Goal: Information Seeking & Learning: Learn about a topic

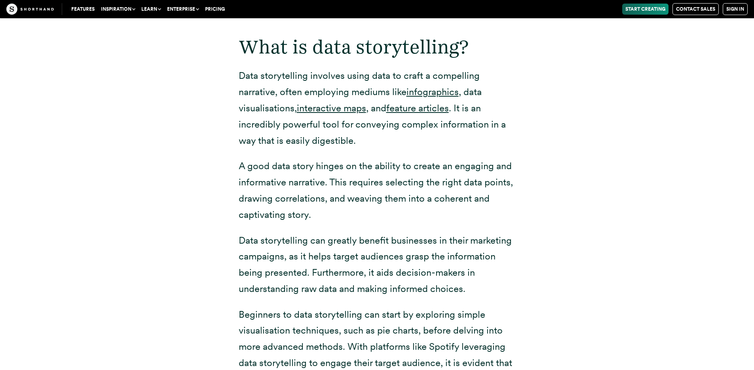
scroll to position [1079, 0]
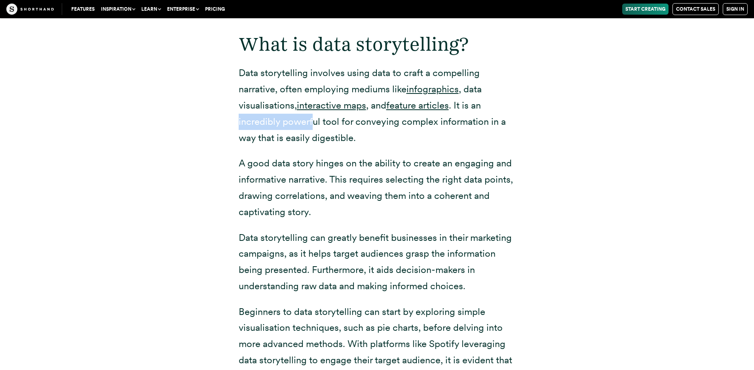
drag, startPoint x: 235, startPoint y: 107, endPoint x: 355, endPoint y: 97, distance: 120.0
click at [313, 107] on div "What is data storytelling? Data storytelling involves using data to craft a com…" at bounding box center [377, 204] width 309 height 393
click at [350, 99] on link "interactive maps" at bounding box center [331, 104] width 69 height 11
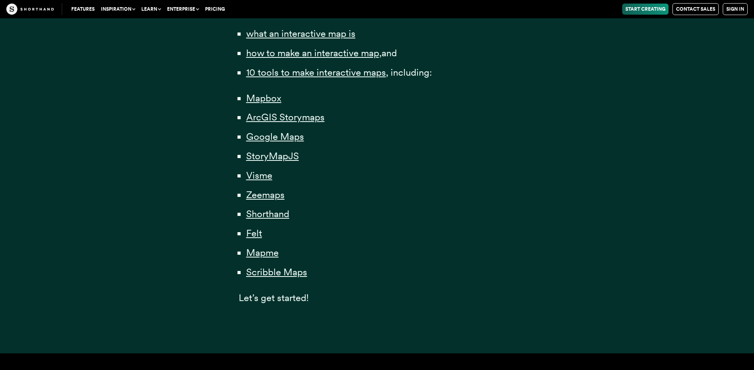
scroll to position [570, 0]
click at [268, 97] on span "Mapbox" at bounding box center [263, 98] width 35 height 12
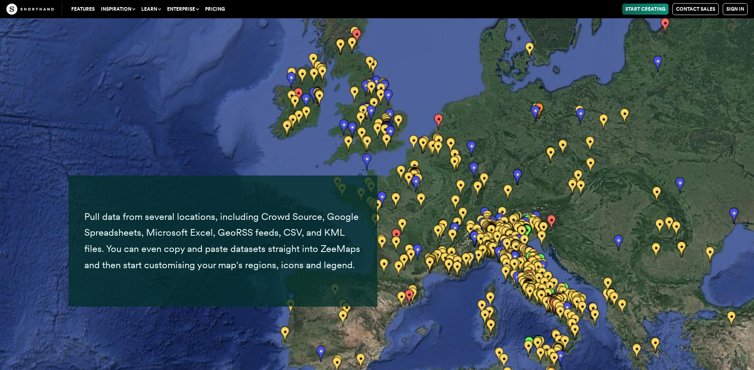
scroll to position [13201, 0]
